Goal: Task Accomplishment & Management: Complete application form

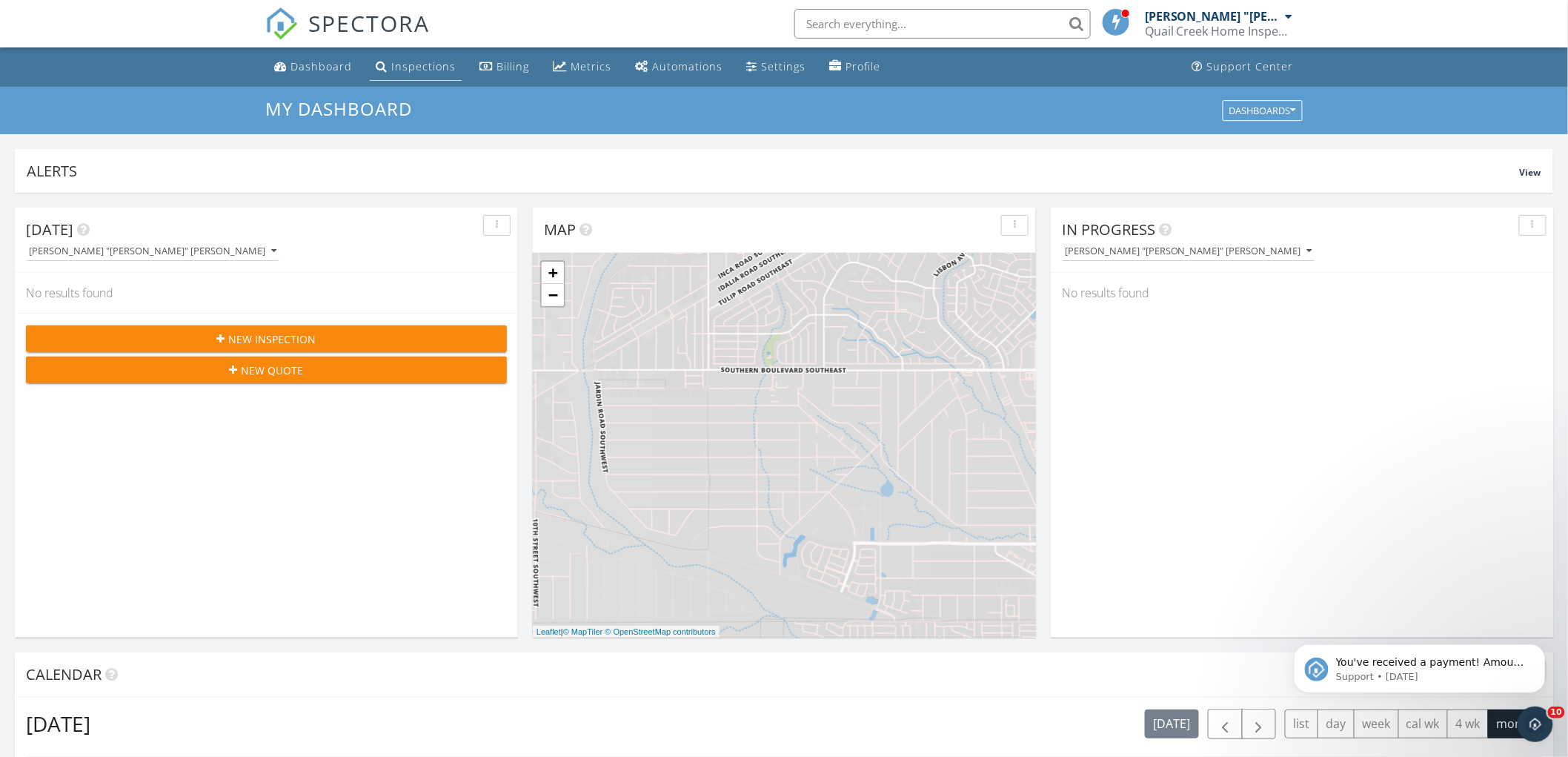
click at [426, 68] on div "Inspections" at bounding box center [423, 66] width 64 height 14
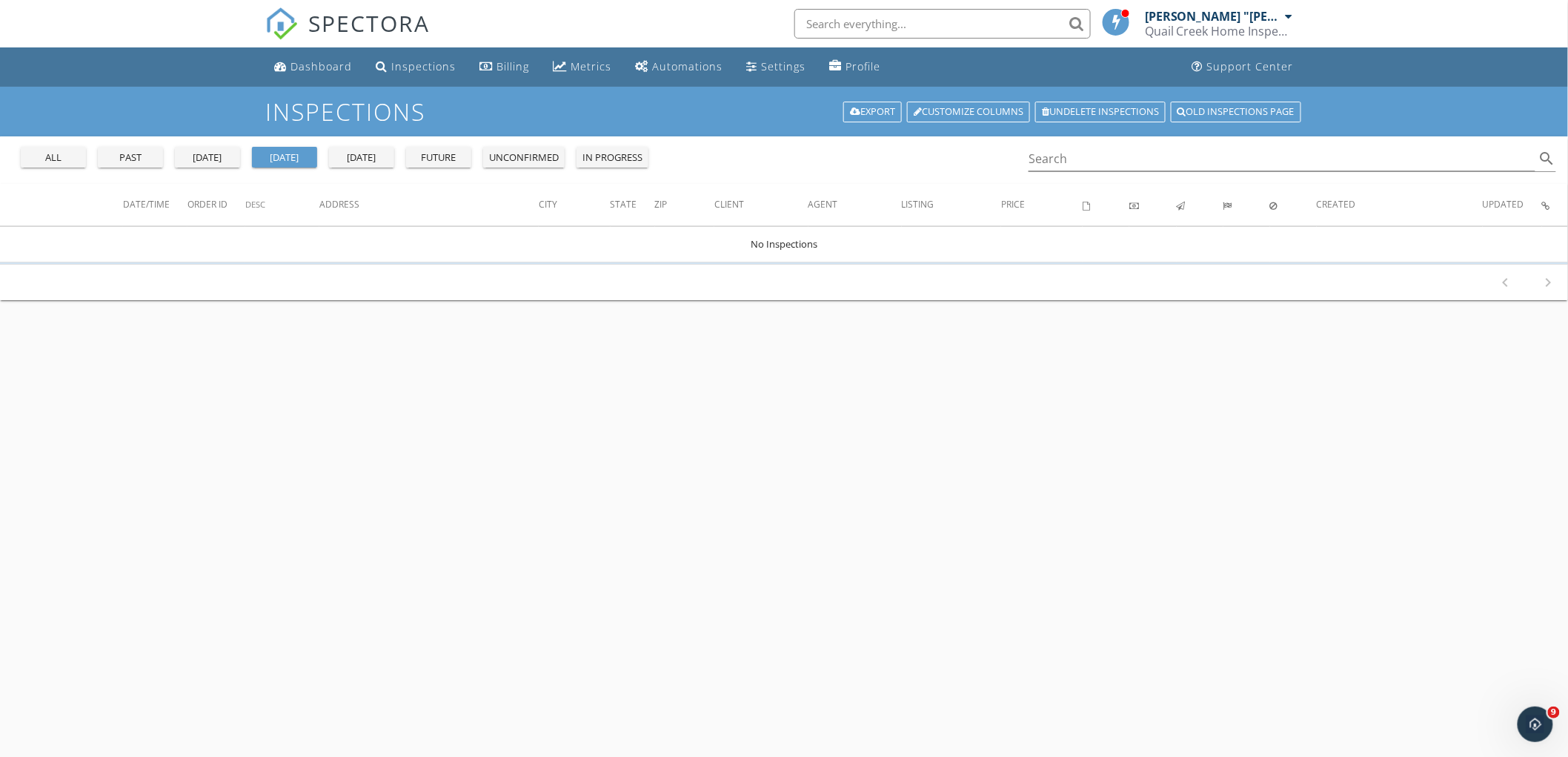
click at [141, 163] on div "past" at bounding box center [130, 158] width 53 height 15
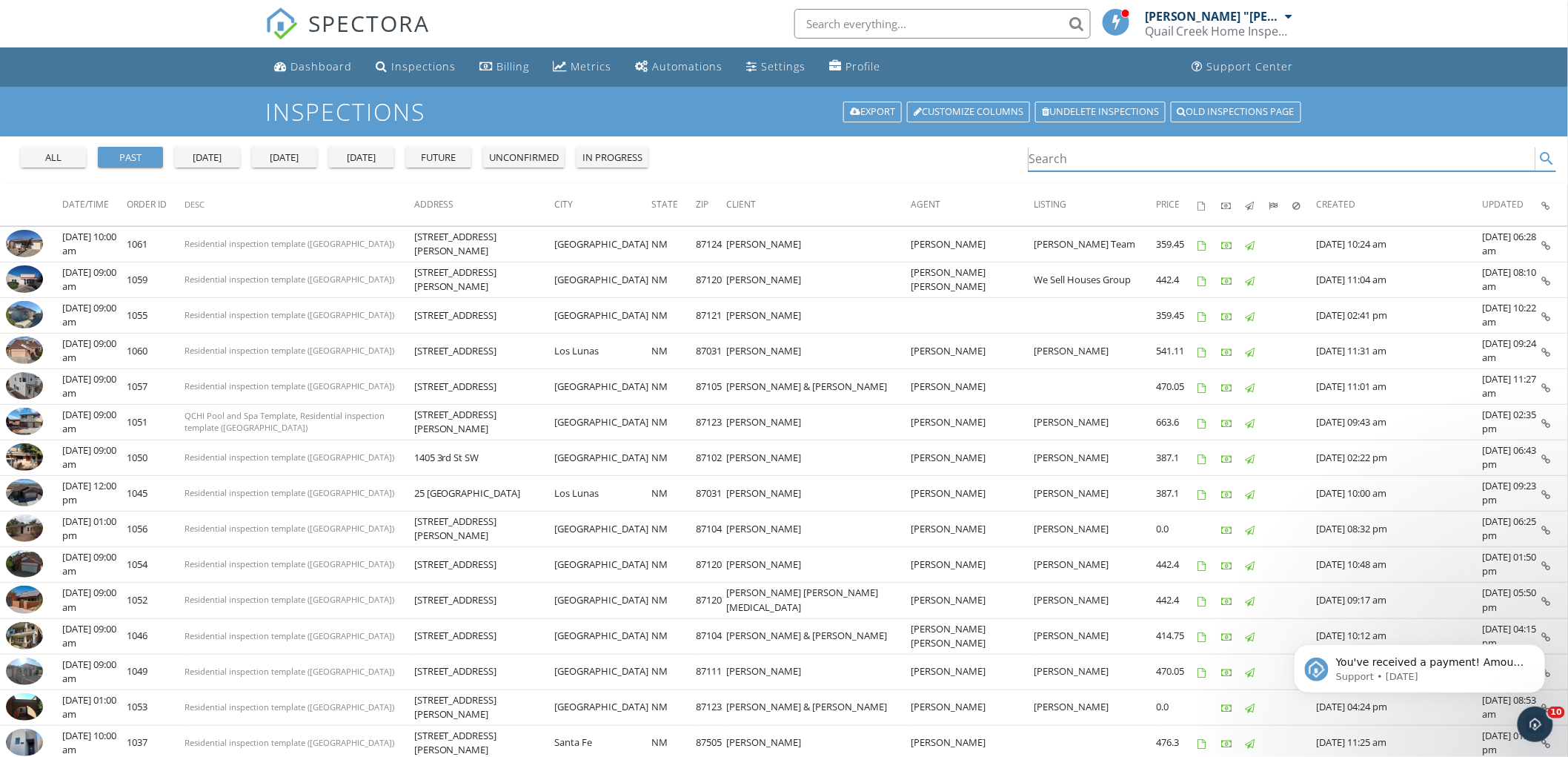
click at [1070, 163] on input "Search" at bounding box center [1282, 158] width 507 height 25
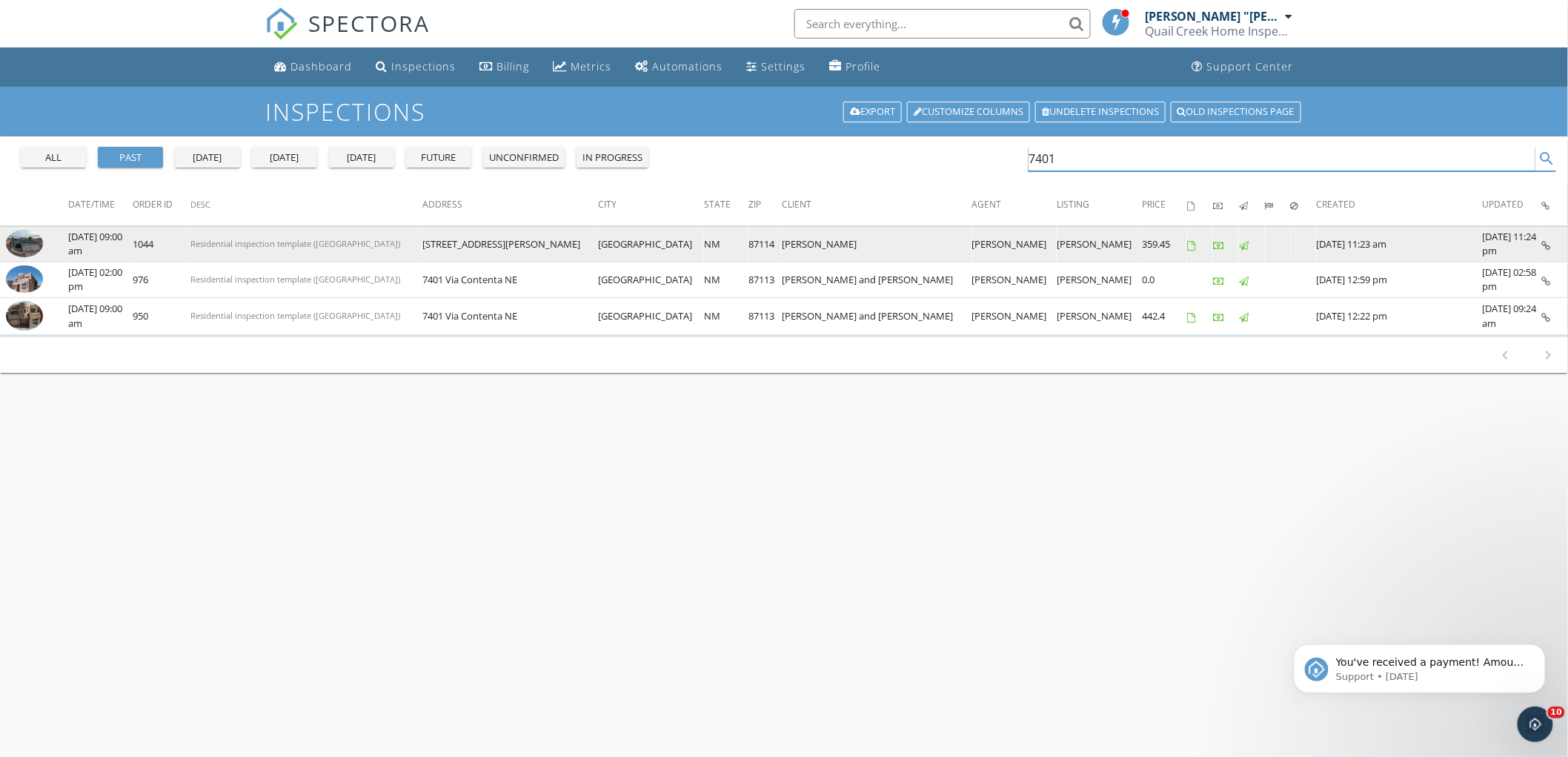
type input "7401"
click at [26, 246] on img at bounding box center [25, 243] width 37 height 29
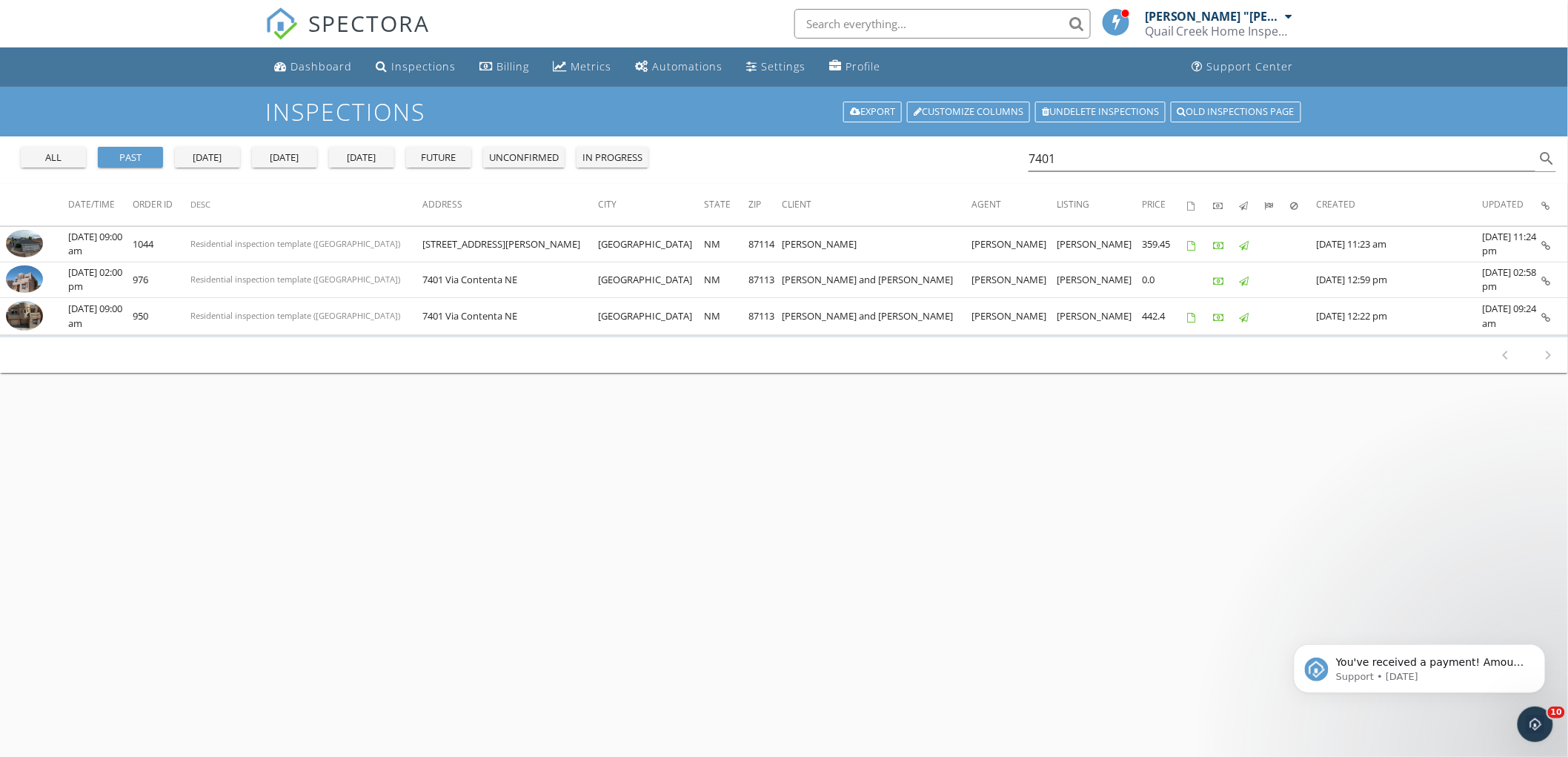
click at [49, 164] on button "all" at bounding box center [53, 157] width 65 height 21
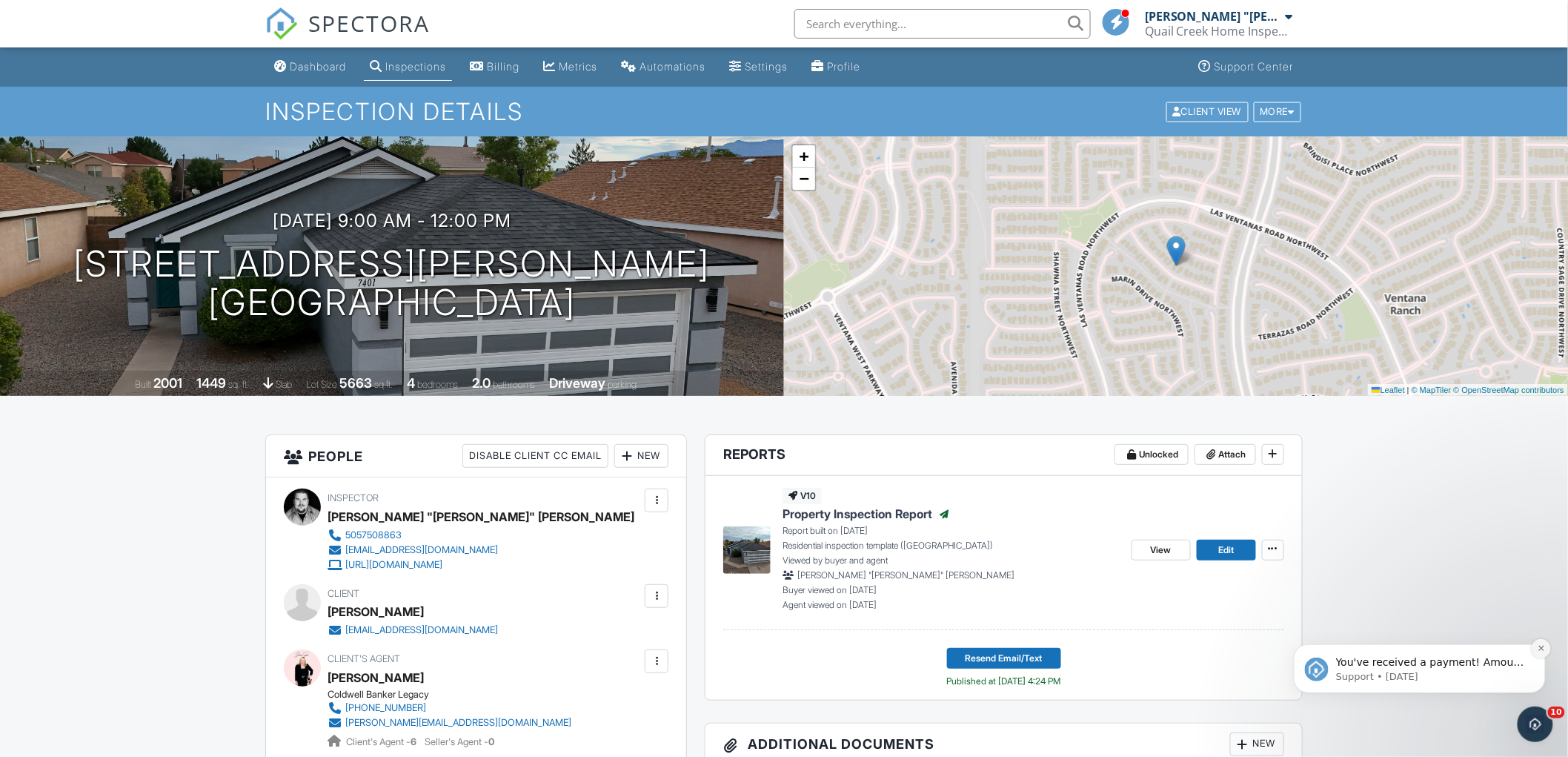
click at [1539, 648] on icon "Dismiss notification" at bounding box center [1540, 647] width 8 height 8
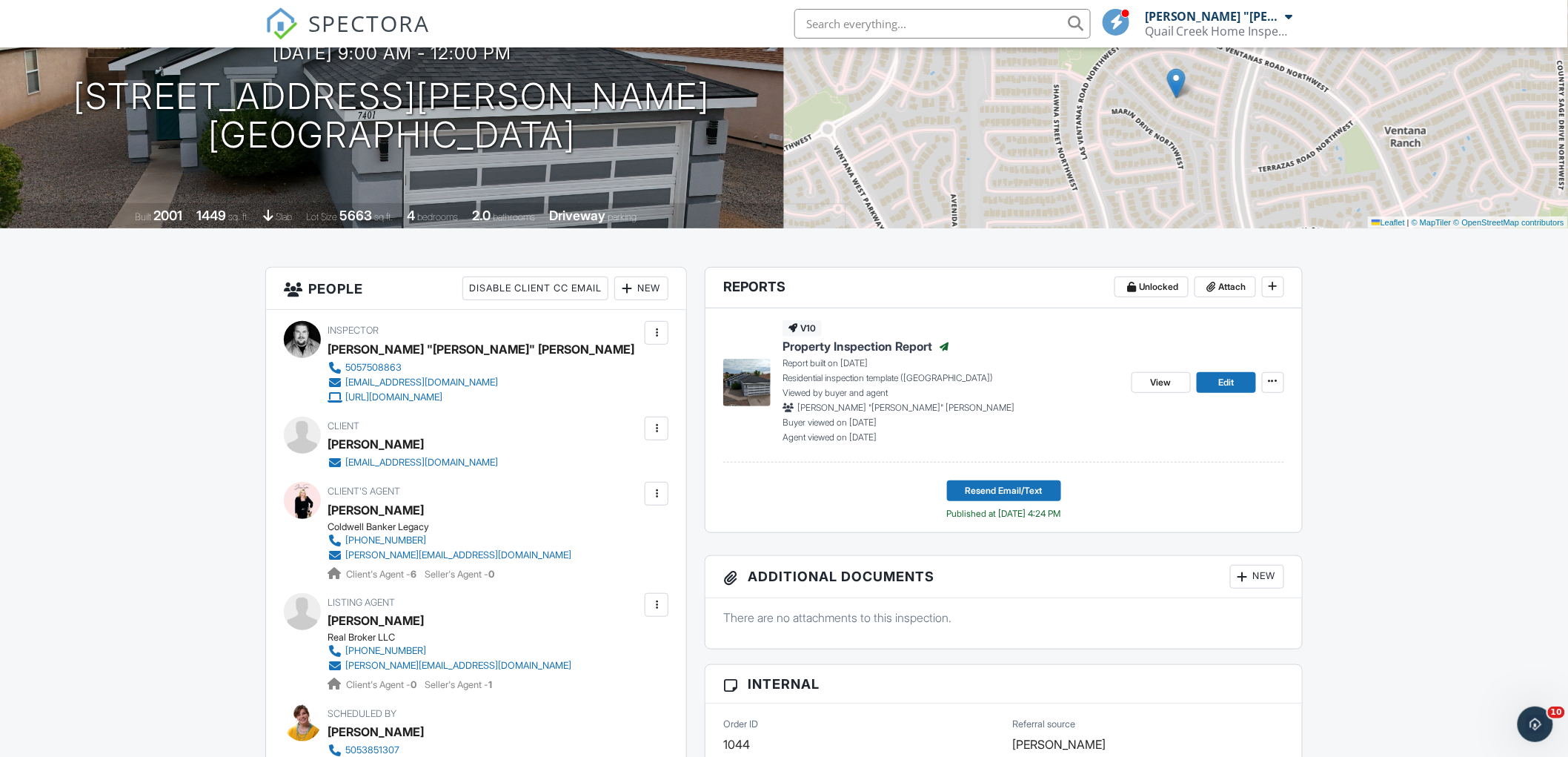
scroll to position [164, 0]
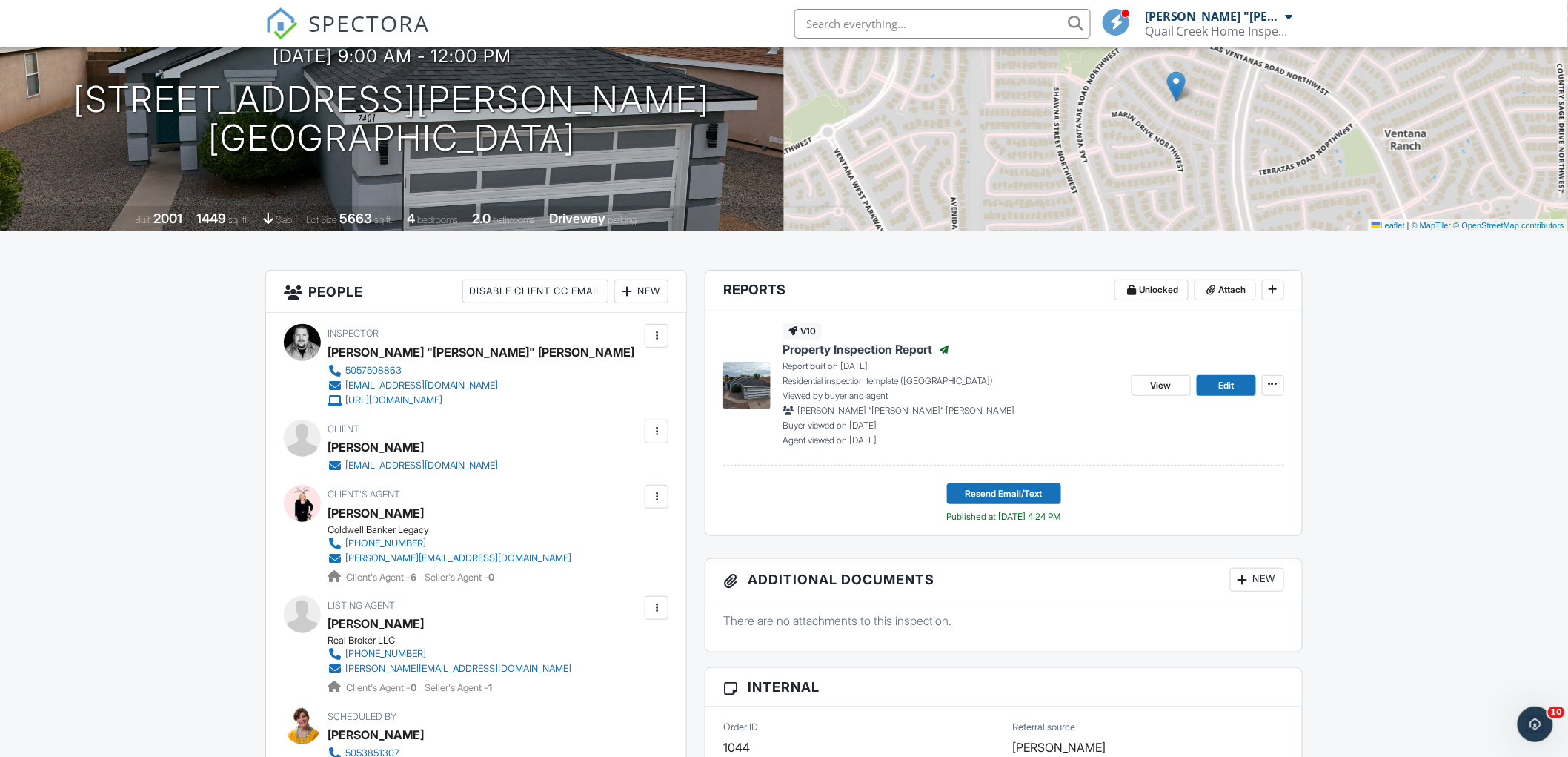
click at [882, 351] on span "Property Inspection Report" at bounding box center [857, 348] width 150 height 17
click at [1153, 388] on span "View" at bounding box center [1160, 385] width 21 height 15
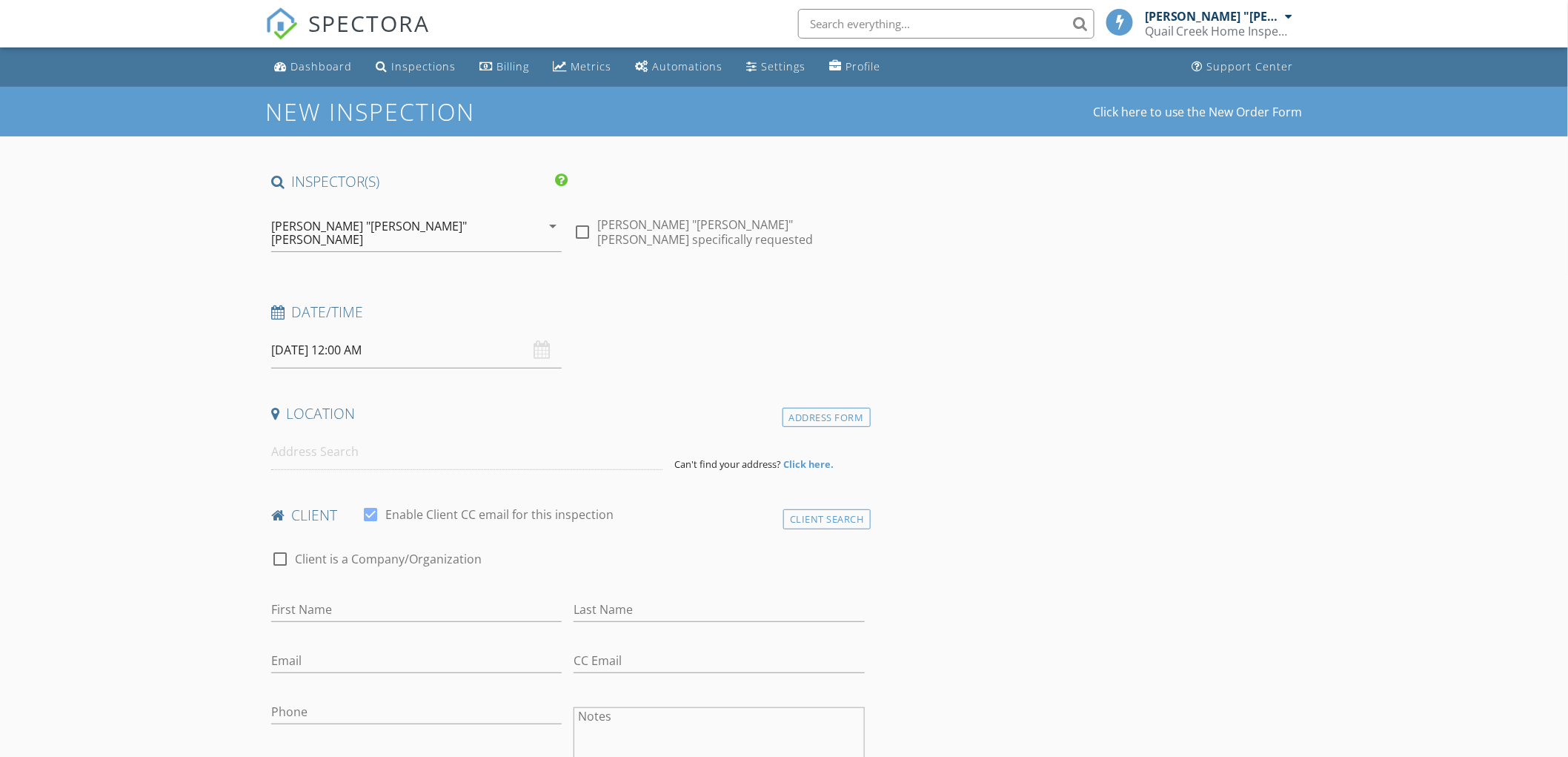
type input "[PERSON_NAME]"
type input "May"
type input "[EMAIL_ADDRESS][DOMAIN_NAME]"
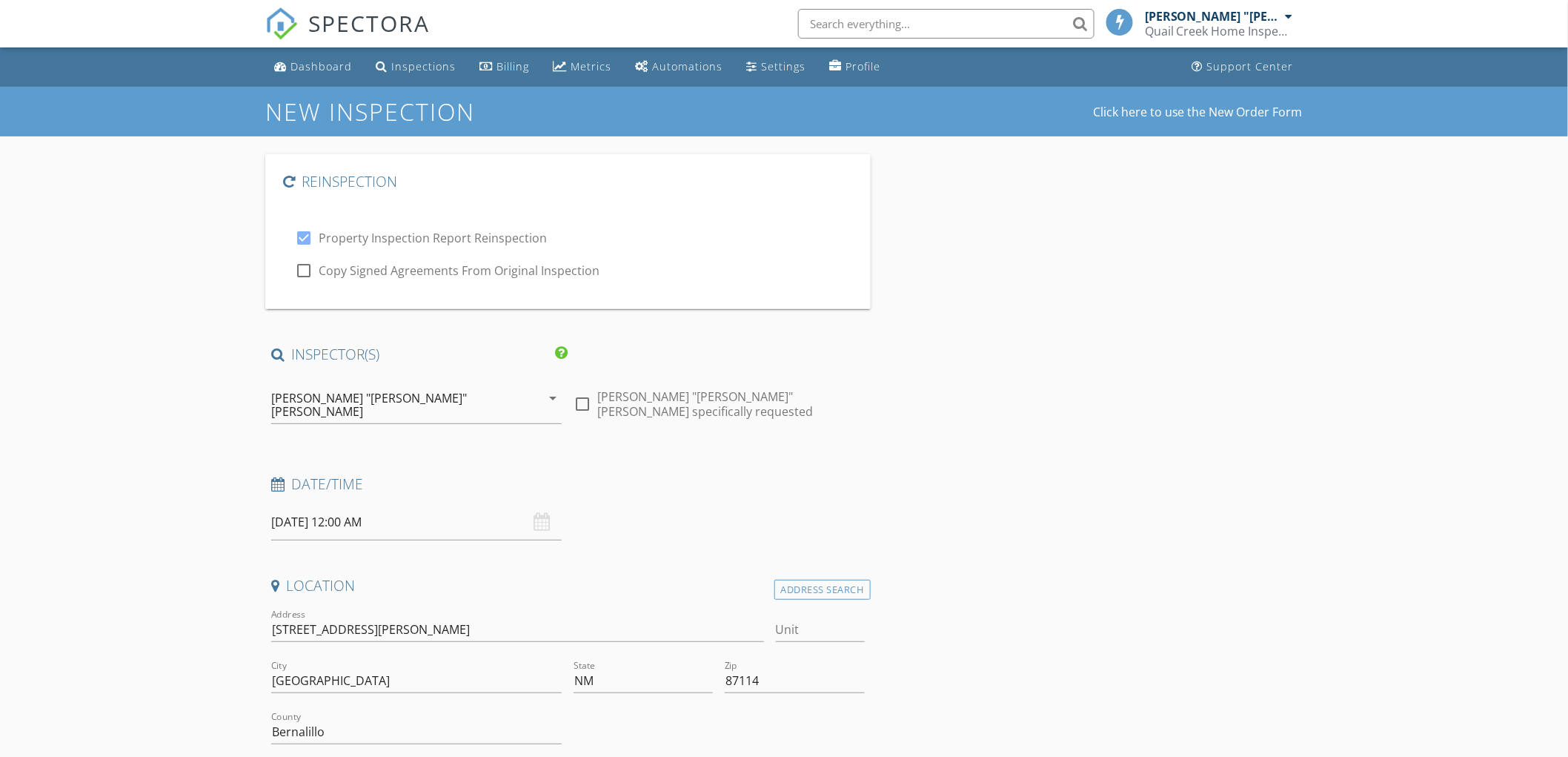
type input "CBS:Agent"
type input "SQ."
type input "Agent at 9am"
type input "Unk"
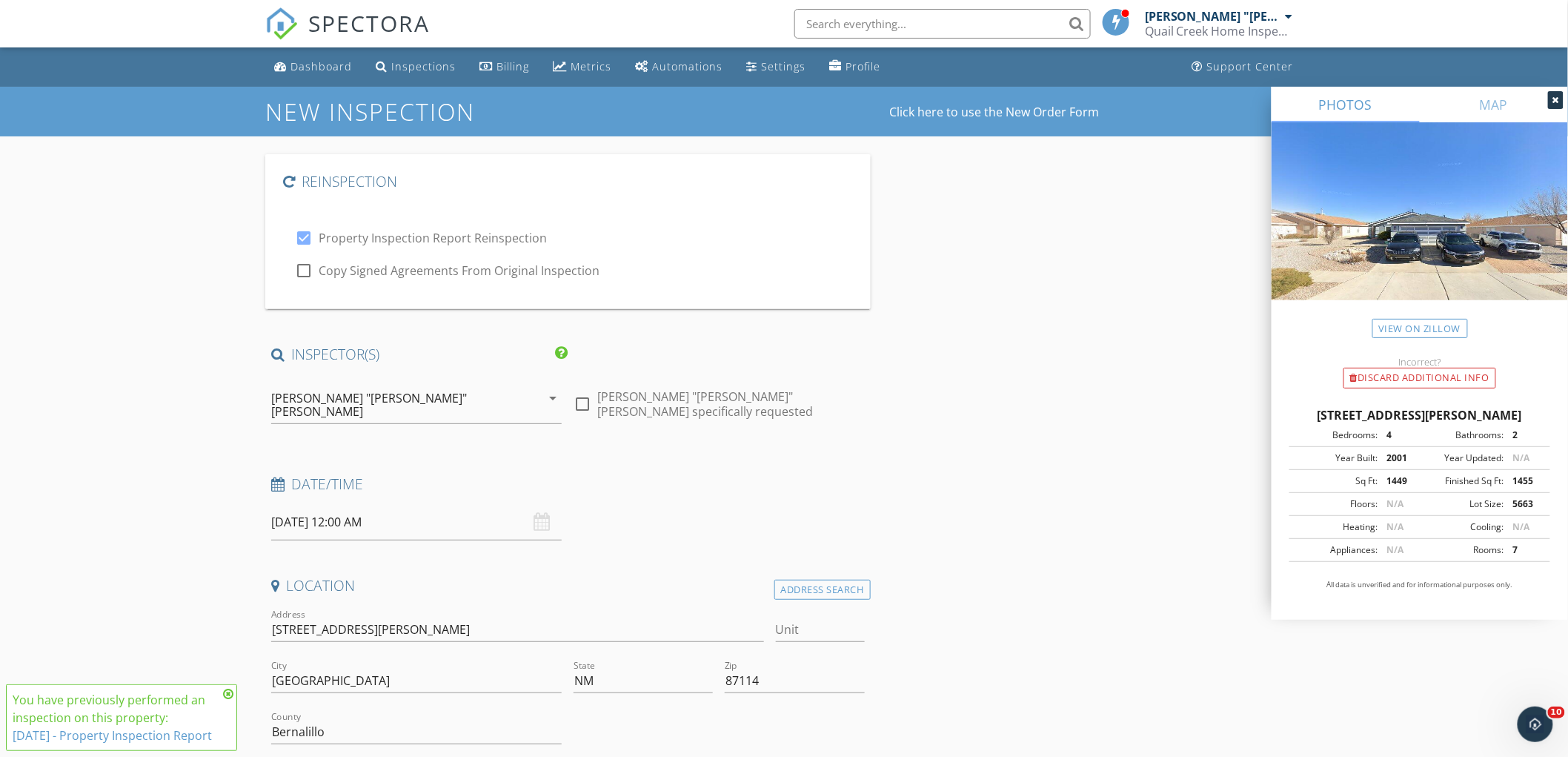
click at [407, 511] on input "[DATE] 12:00 AM" at bounding box center [416, 522] width 290 height 36
type input "01"
click at [355, 464] on span at bounding box center [357, 468] width 11 height 15
type input "[DATE] 1:00 PM"
click at [470, 470] on span "AM" at bounding box center [478, 474] width 40 height 30
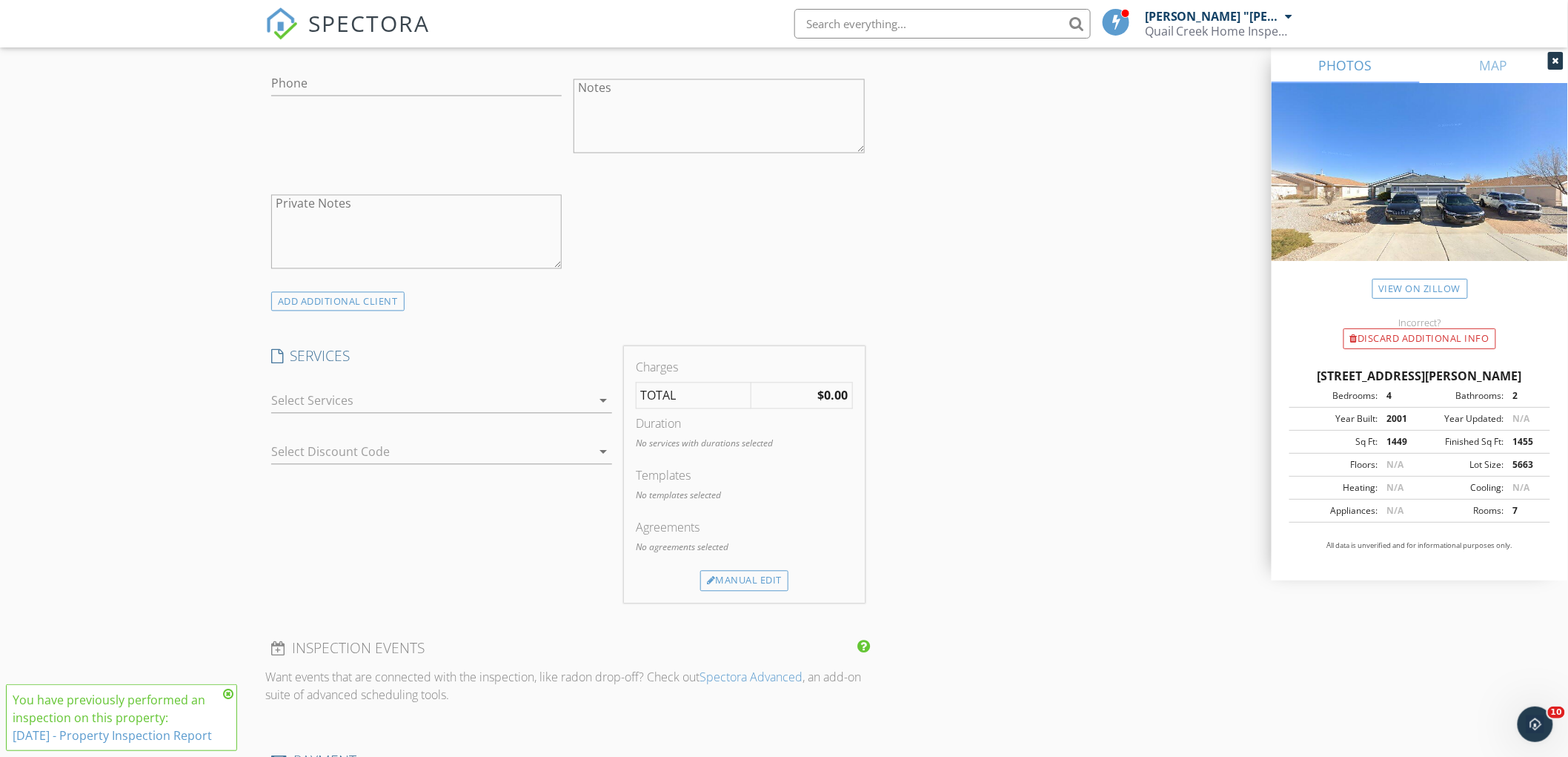
scroll to position [1153, 0]
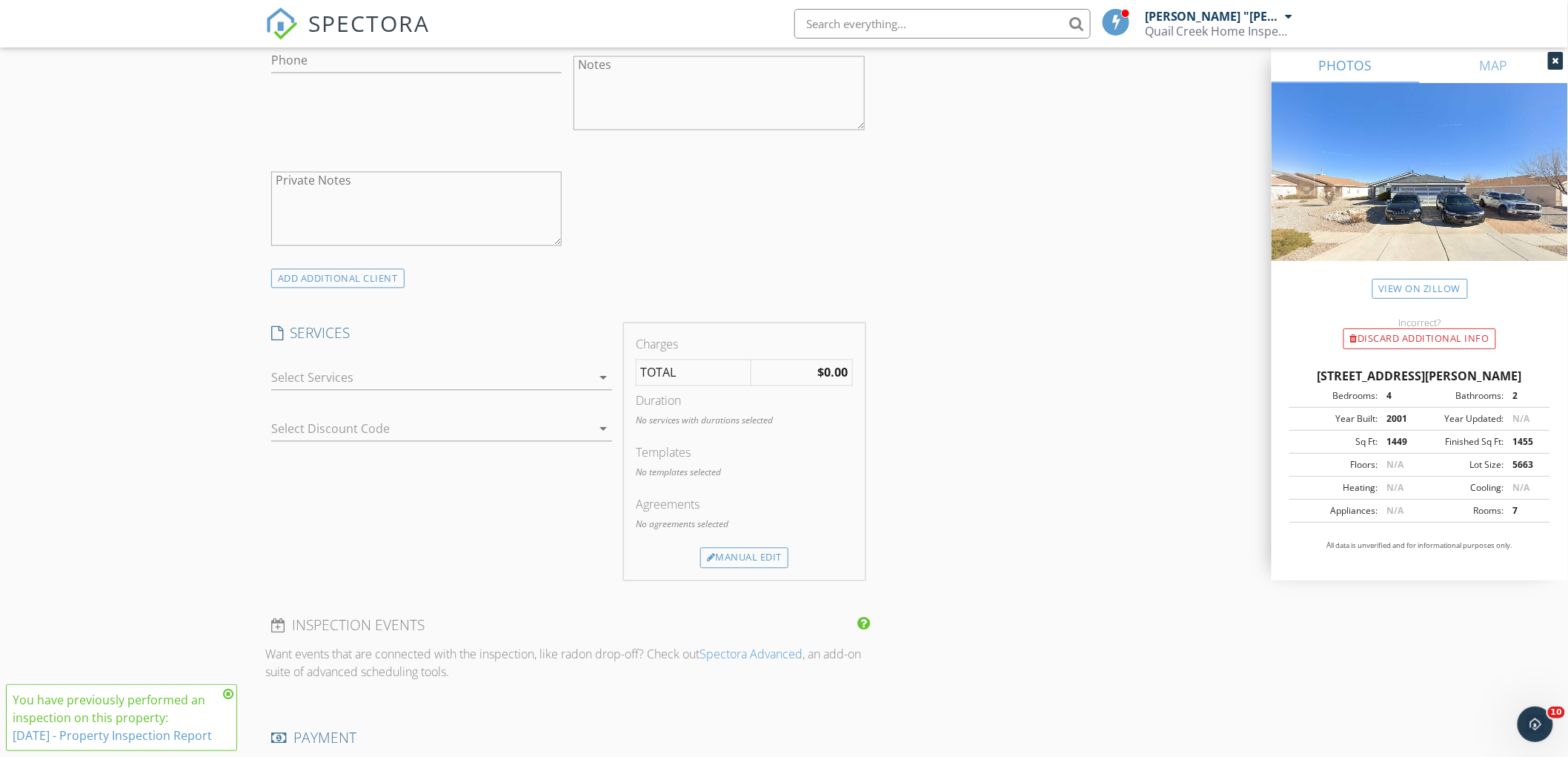
click at [571, 366] on div at bounding box center [431, 378] width 320 height 24
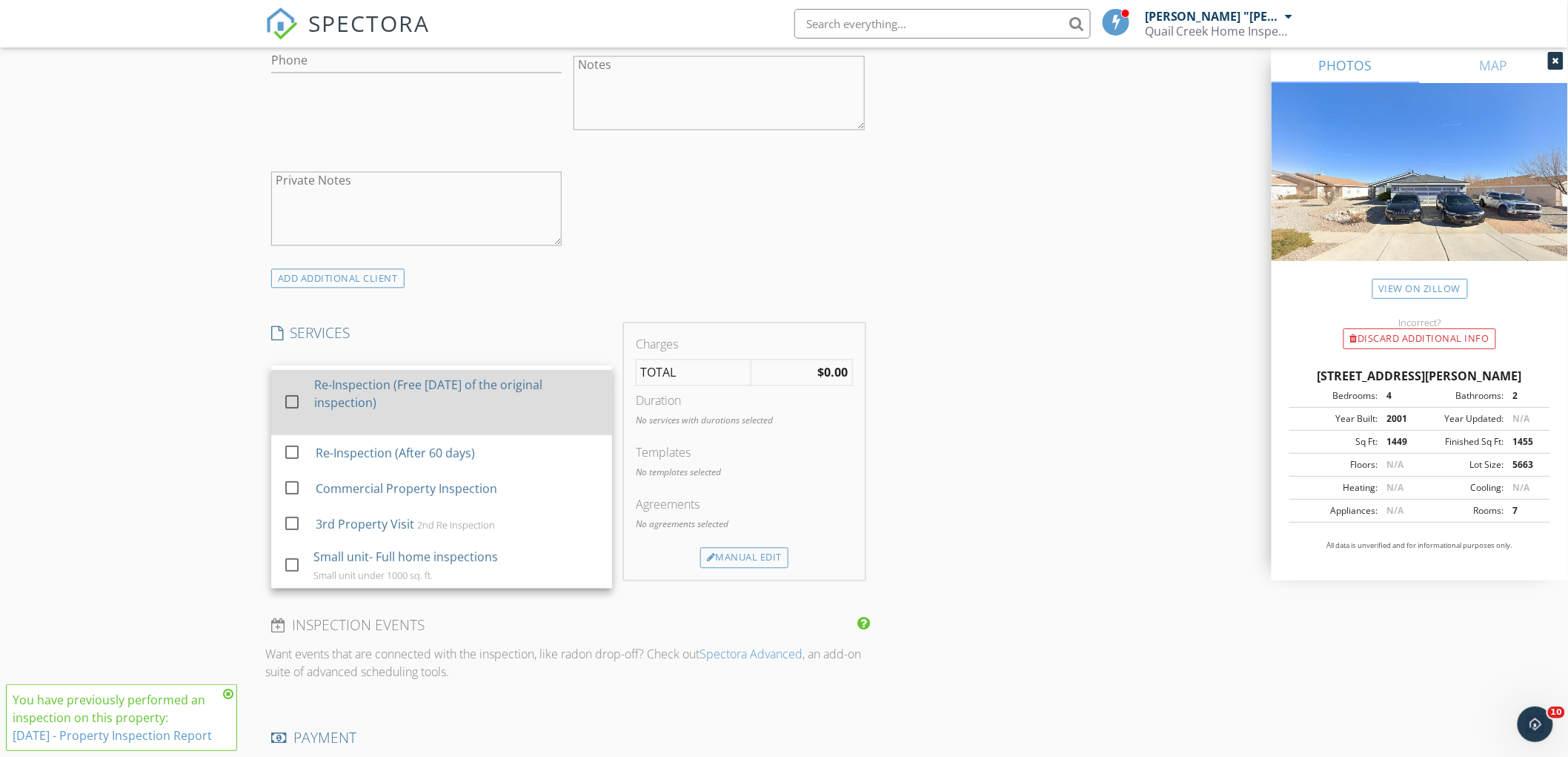
scroll to position [246, 0]
click at [485, 384] on div "Re-Inspection (Free [DATE] of the original inspection)" at bounding box center [457, 402] width 286 height 65
checkbox input "false"
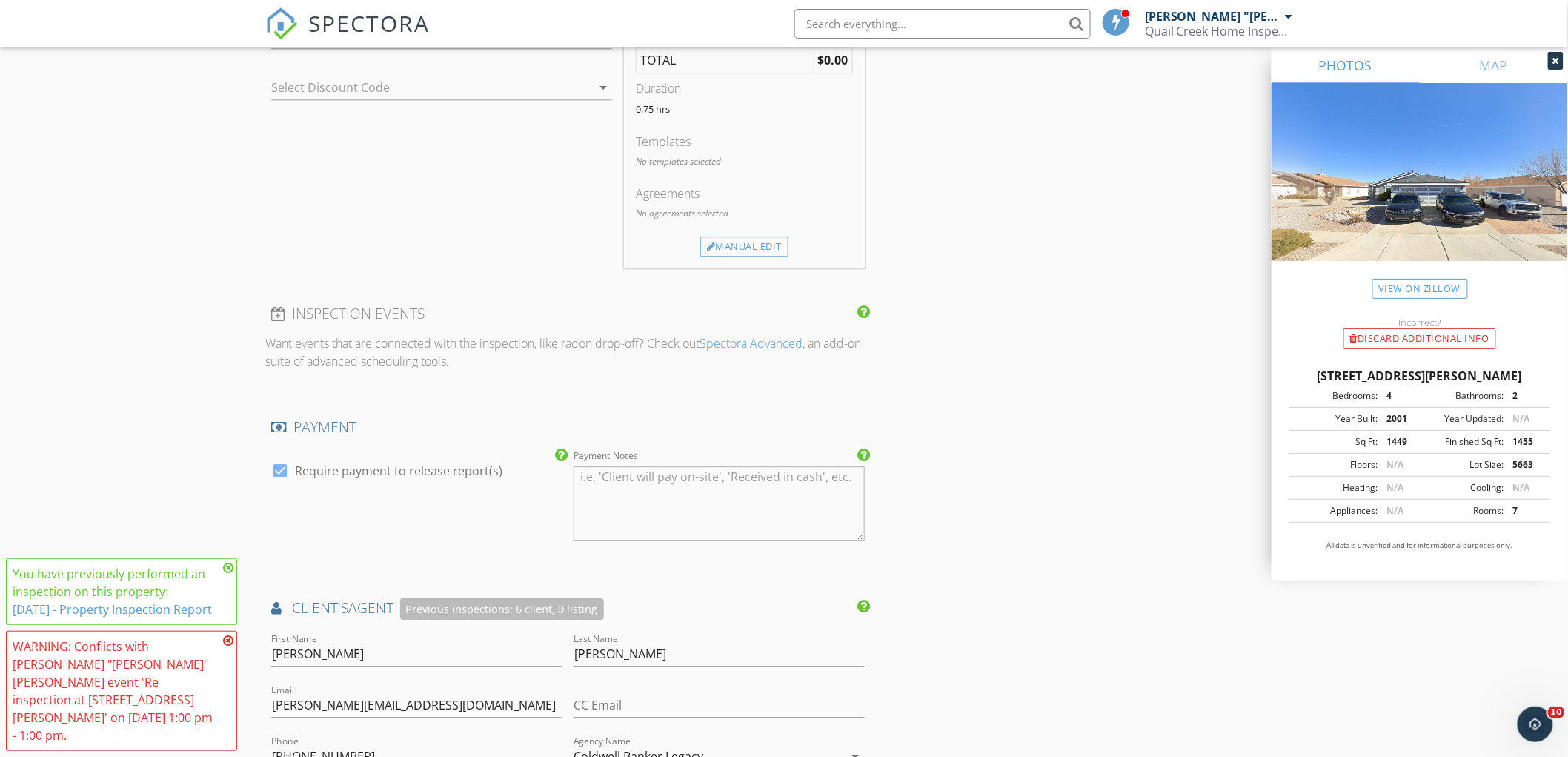
scroll to position [1647, 0]
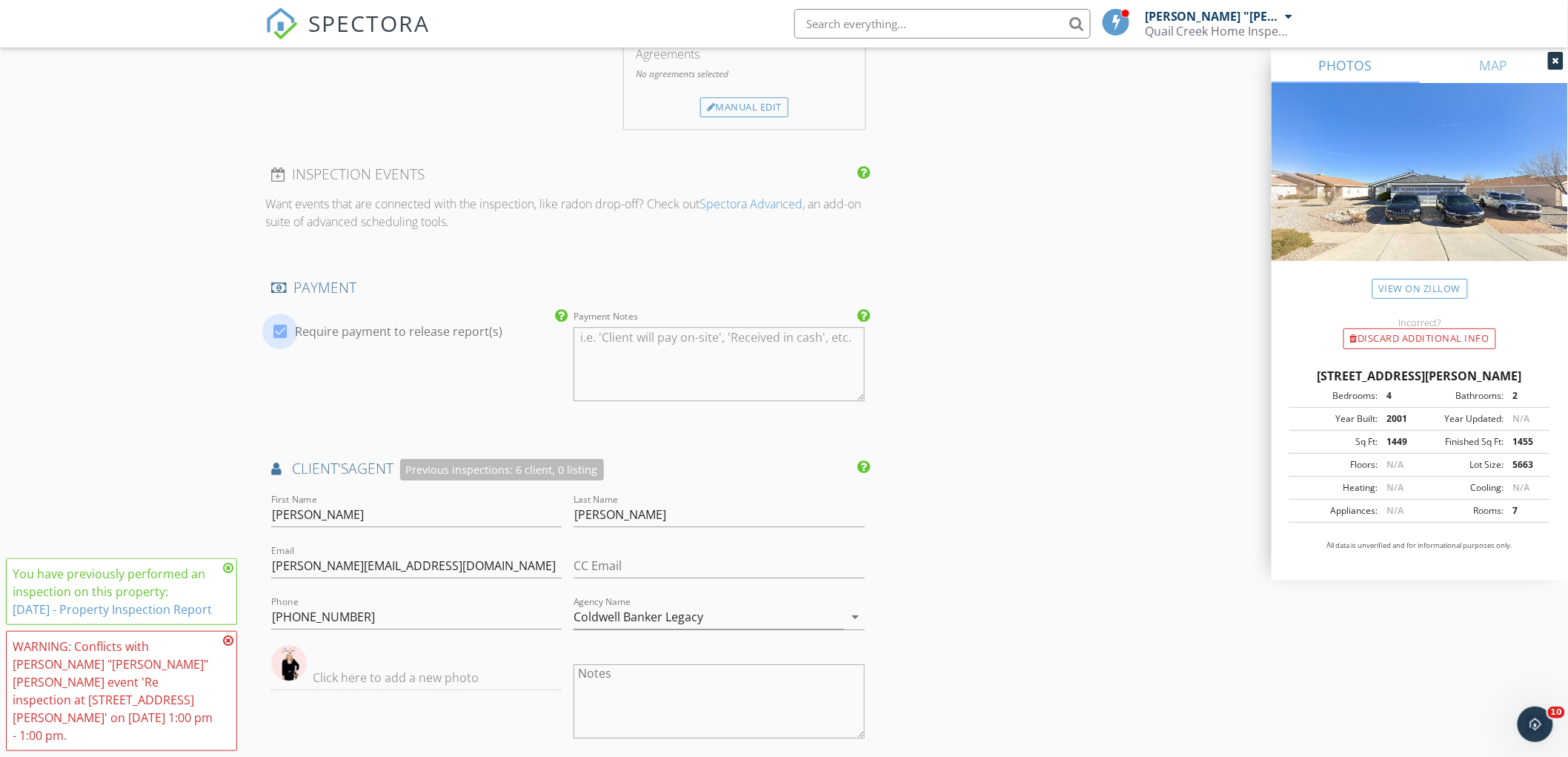
click at [281, 319] on div at bounding box center [281, 332] width 26 height 26
checkbox input "false"
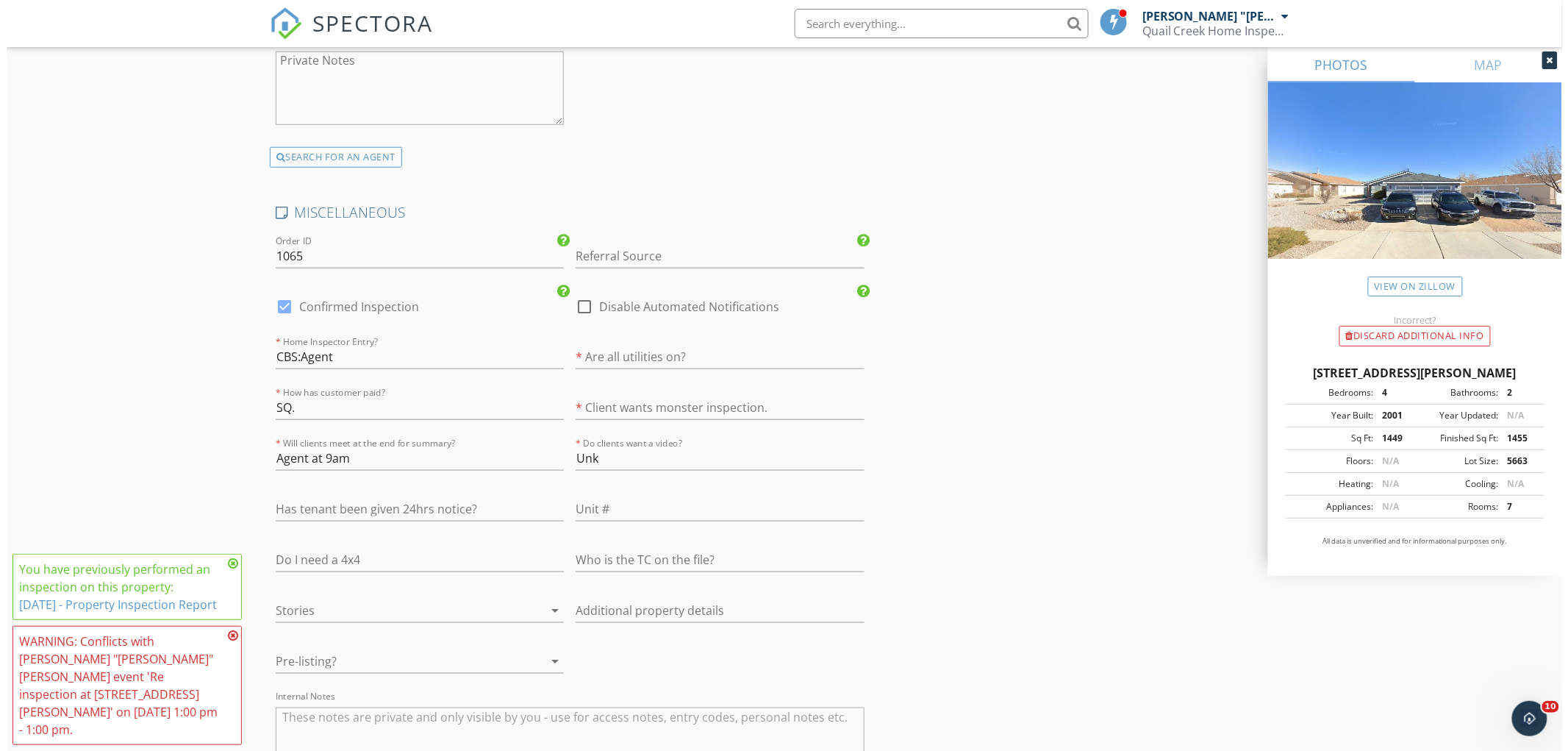
scroll to position [3235, 0]
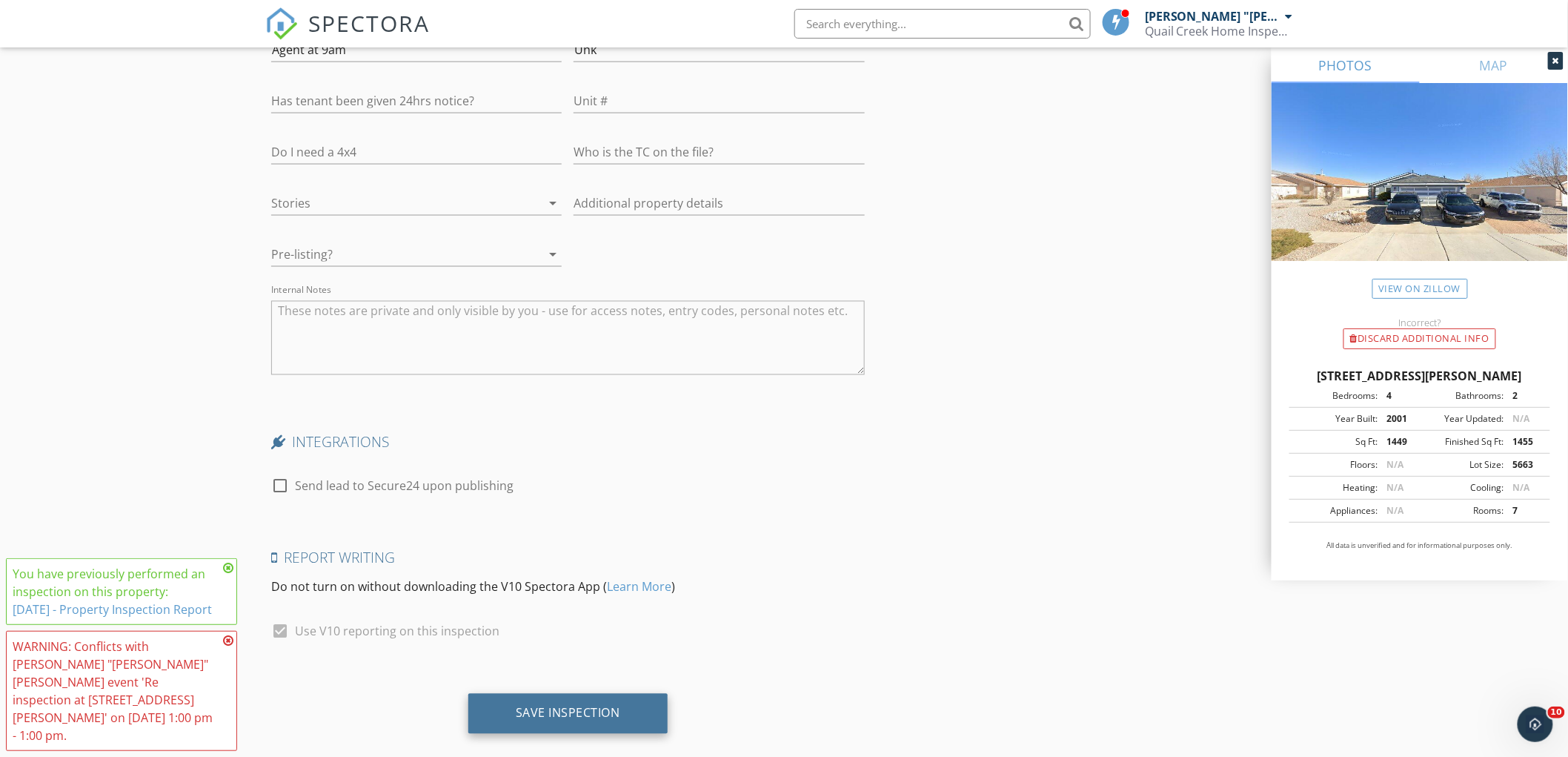
click at [583, 697] on div "Save Inspection" at bounding box center [568, 714] width 200 height 40
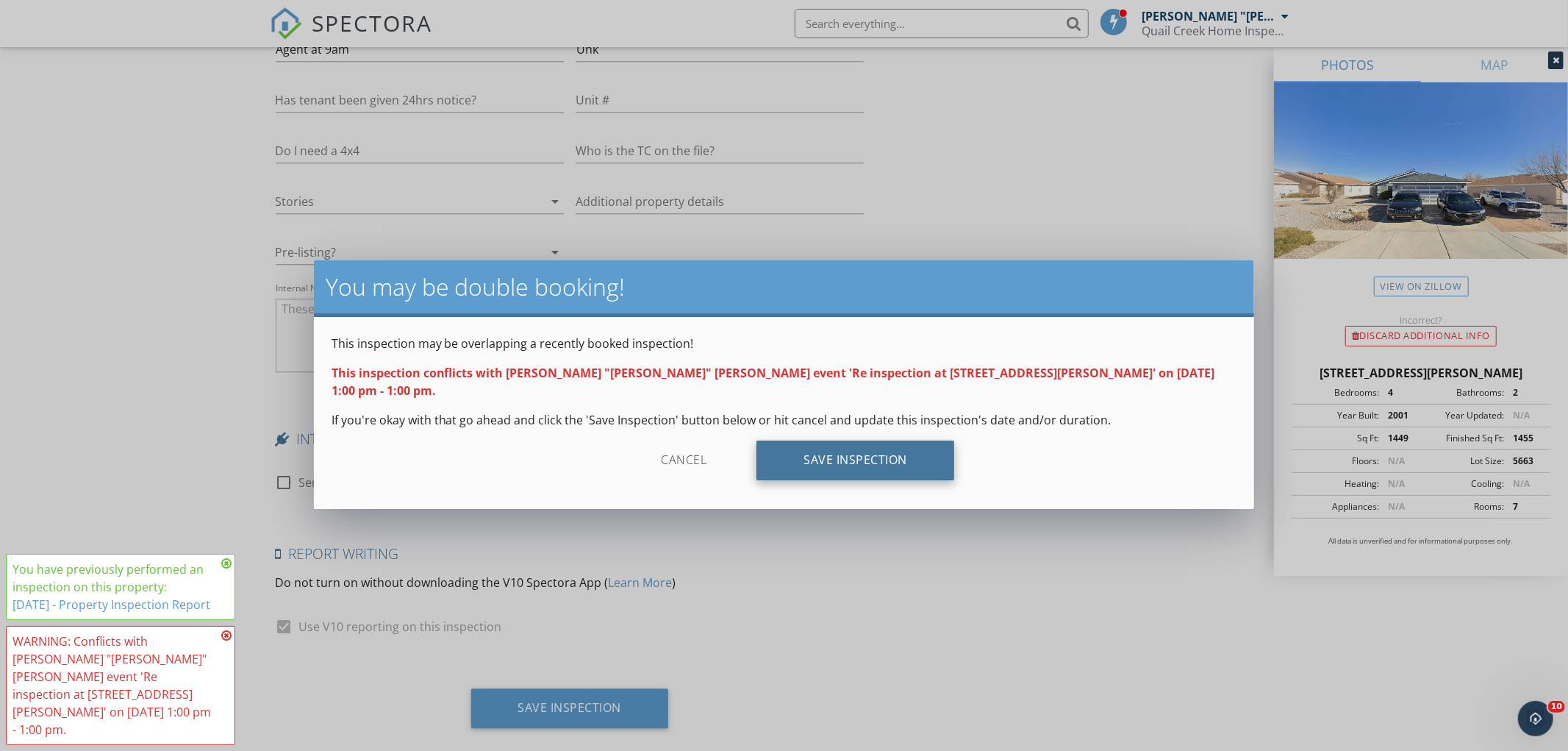
click at [922, 442] on div "Save Inspection" at bounding box center [855, 460] width 198 height 40
